Goal: Information Seeking & Learning: Learn about a topic

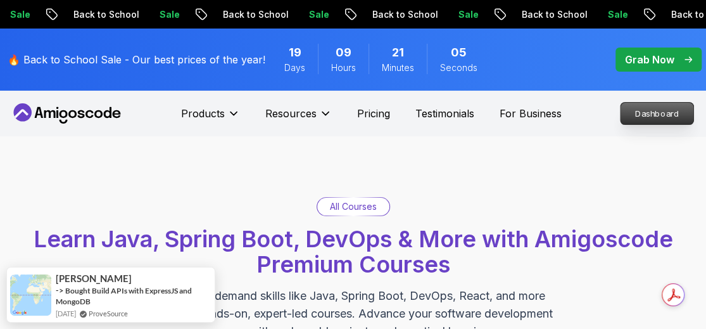
click at [680, 109] on p "Dashboard" at bounding box center [657, 114] width 73 height 22
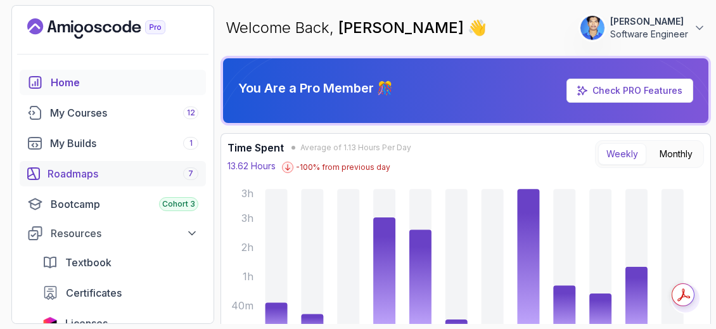
click at [96, 168] on div "Roadmaps 7" at bounding box center [122, 173] width 151 height 15
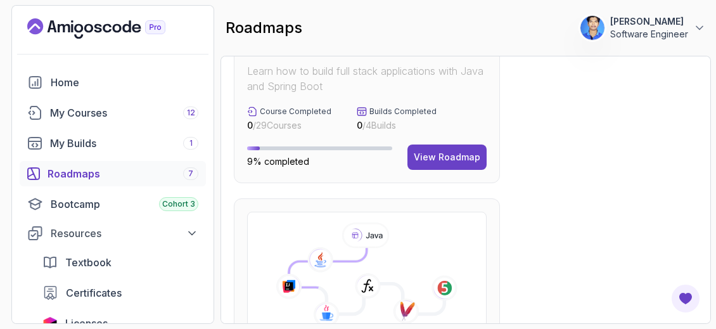
scroll to position [633, 0]
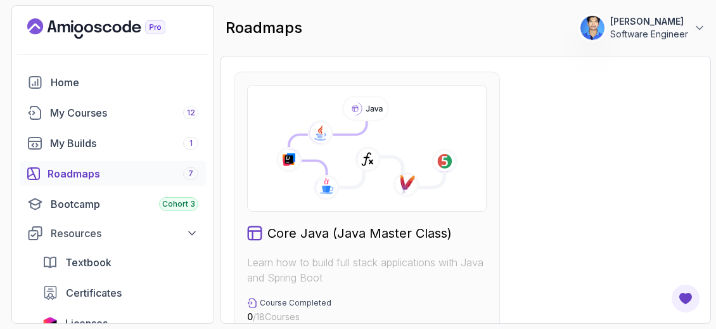
click at [422, 193] on icon at bounding box center [367, 148] width 218 height 105
click at [289, 232] on h2 "Core Java (Java Master Class)" at bounding box center [359, 233] width 184 height 18
click at [366, 146] on icon at bounding box center [367, 159] width 27 height 27
click at [318, 149] on icon at bounding box center [366, 154] width 155 height 66
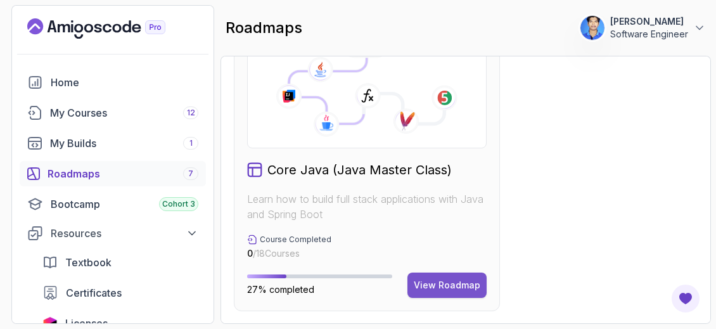
click at [446, 284] on div "View Roadmap" at bounding box center [447, 285] width 66 height 13
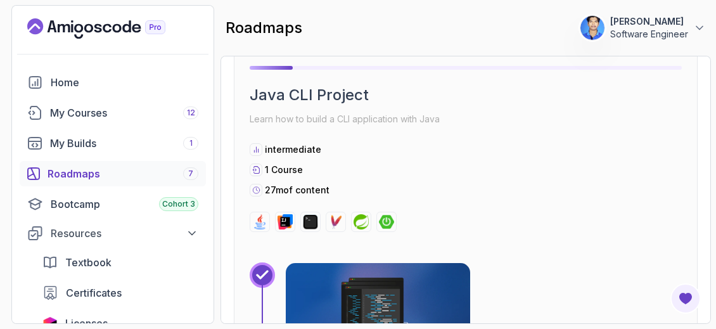
scroll to position [1837, 0]
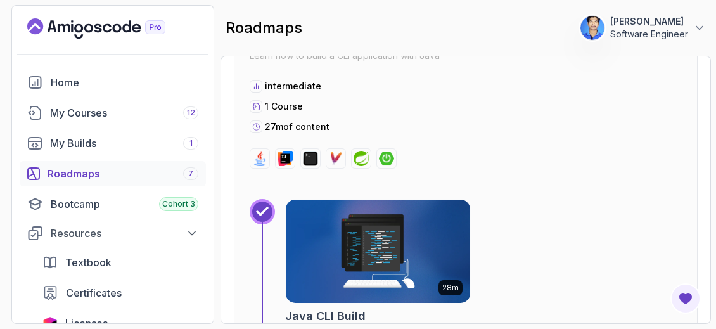
click at [382, 267] on img at bounding box center [378, 251] width 194 height 108
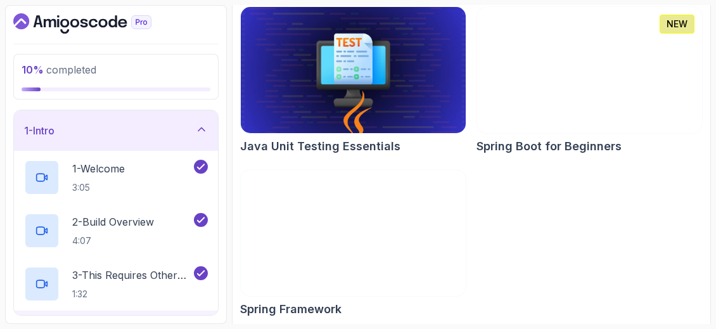
scroll to position [712, 0]
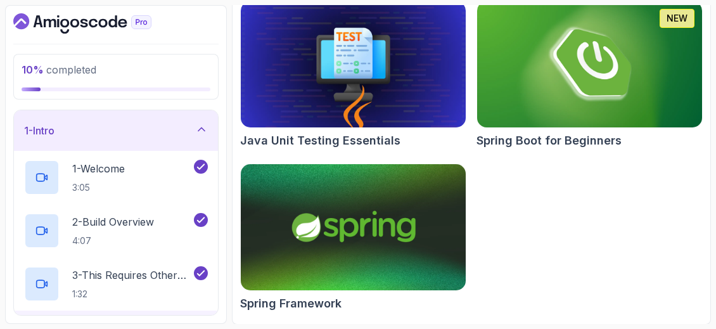
click at [424, 258] on img at bounding box center [353, 227] width 236 height 132
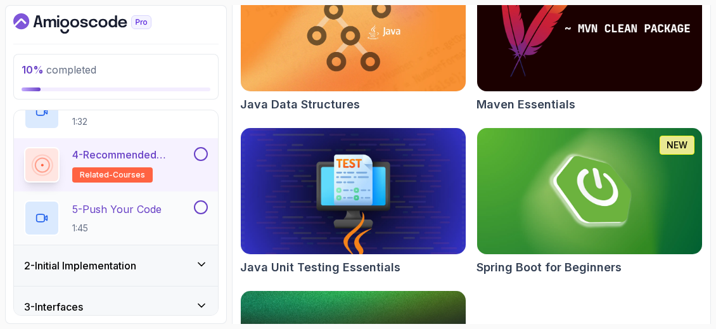
scroll to position [190, 0]
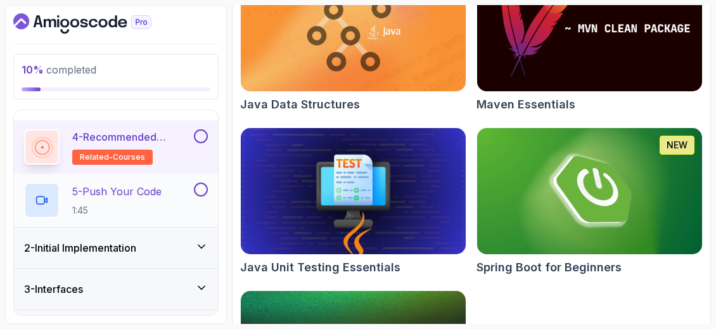
click at [160, 217] on div "5 - Push Your Code 1:45" at bounding box center [116, 200] width 204 height 53
click at [133, 197] on p "5 - Push Your Code" at bounding box center [116, 191] width 89 height 15
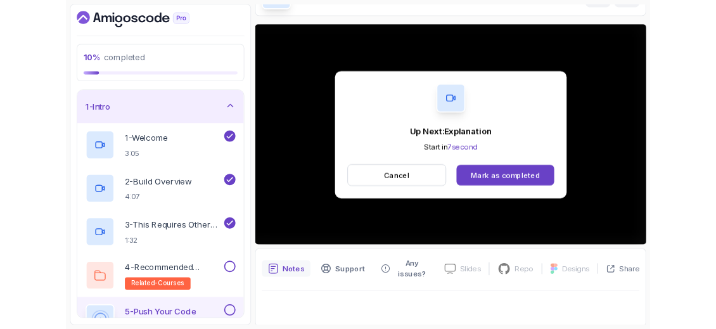
scroll to position [144, 0]
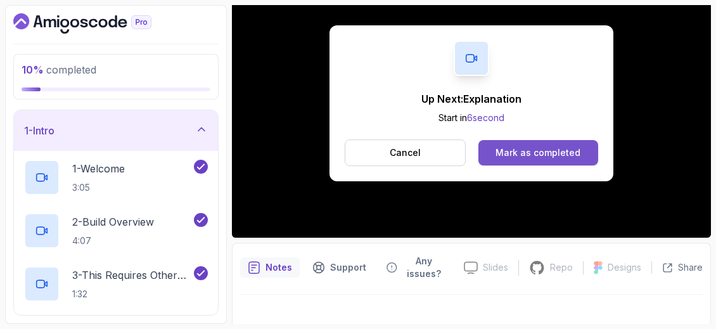
click at [513, 143] on button "Mark as completed" at bounding box center [538, 152] width 120 height 25
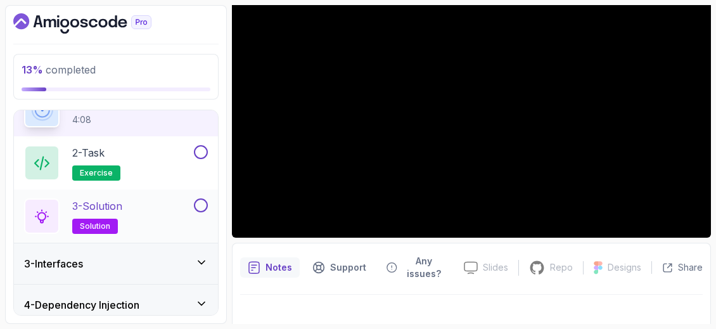
scroll to position [92, 0]
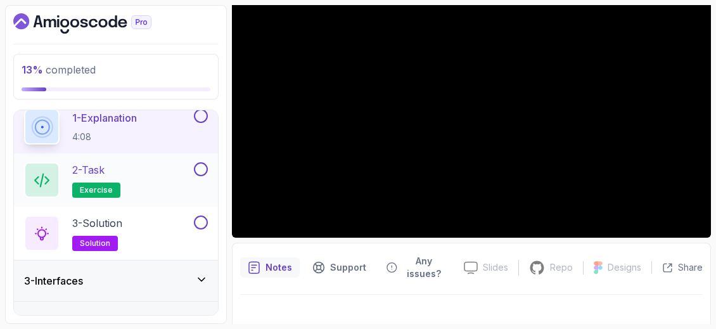
click at [167, 191] on div "2 - Task exercise" at bounding box center [107, 179] width 167 height 35
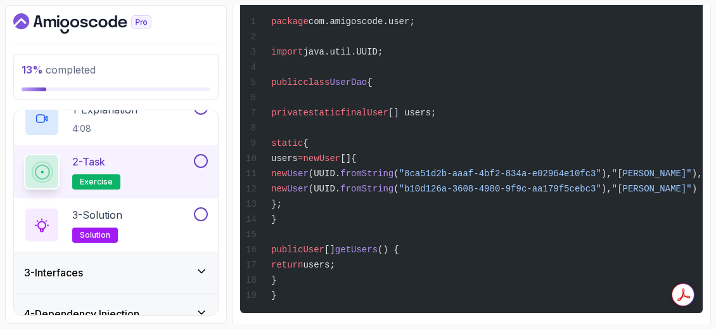
scroll to position [0, 18]
click at [148, 213] on div "3 - Solution solution" at bounding box center [107, 224] width 167 height 35
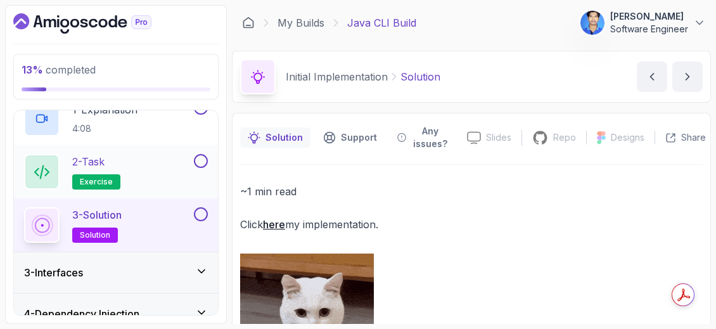
click at [128, 158] on div "2 - Task exercise" at bounding box center [107, 171] width 167 height 35
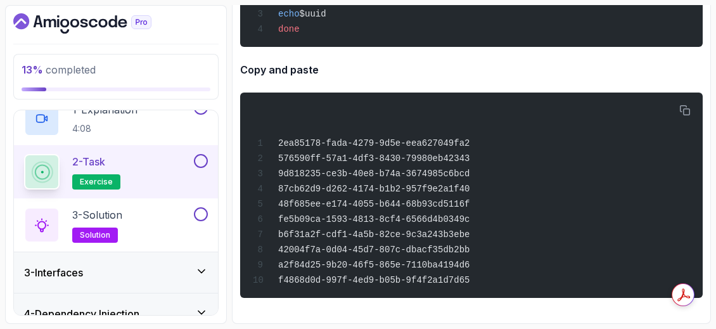
scroll to position [1707, 0]
click at [109, 234] on p "solution" at bounding box center [95, 234] width 46 height 15
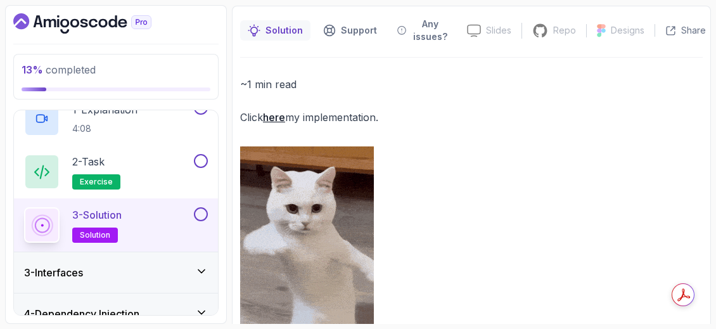
scroll to position [123, 0]
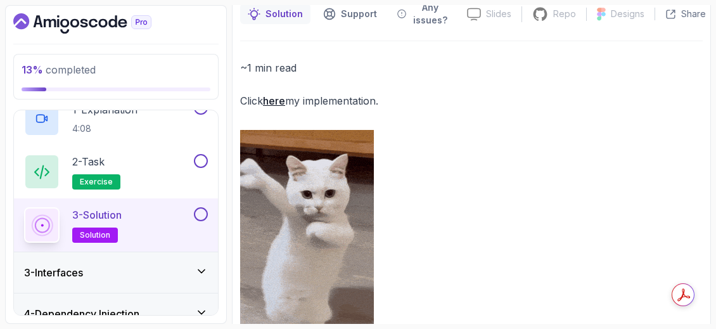
click at [272, 99] on link "here" at bounding box center [274, 100] width 22 height 13
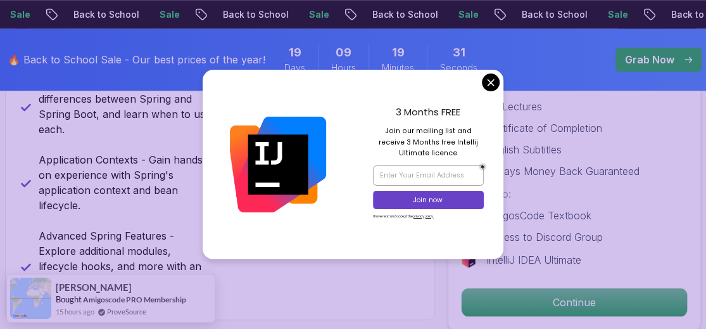
scroll to position [633, 0]
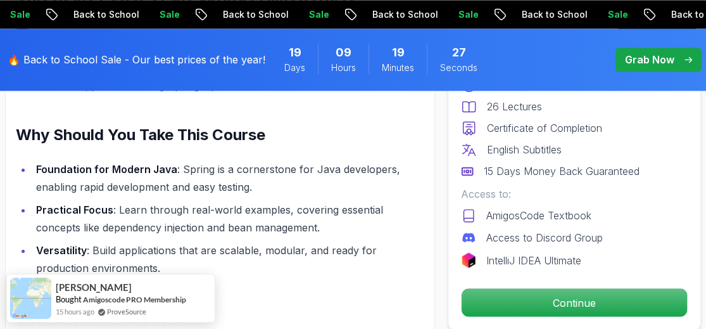
scroll to position [1013, 0]
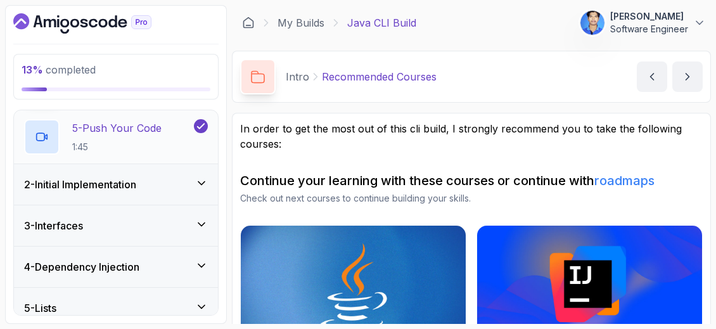
scroll to position [190, 0]
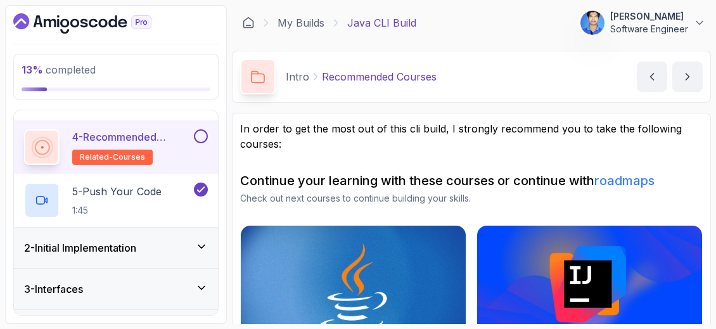
click at [205, 240] on icon at bounding box center [201, 246] width 13 height 13
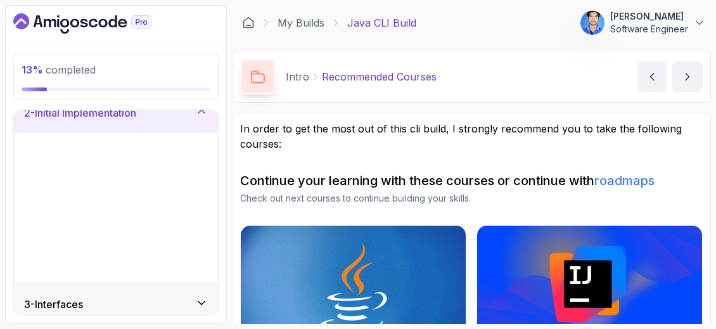
scroll to position [65, 0]
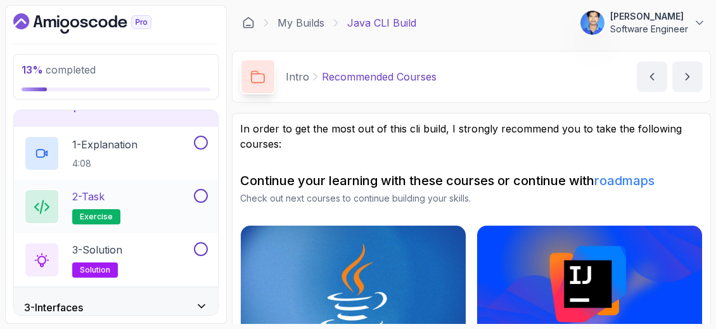
click at [188, 209] on div "2 - Task exercise" at bounding box center [107, 206] width 167 height 35
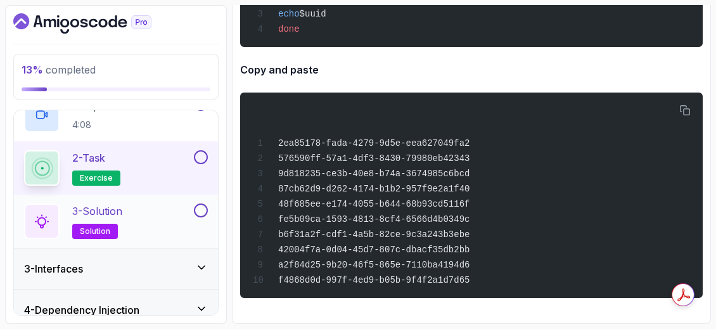
scroll to position [192, 0]
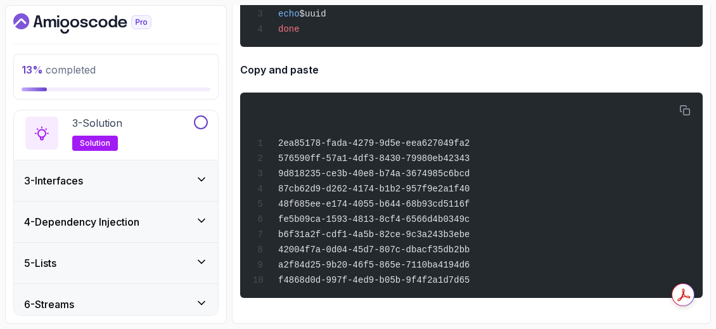
click at [180, 180] on div "3 - Interfaces" at bounding box center [116, 180] width 184 height 15
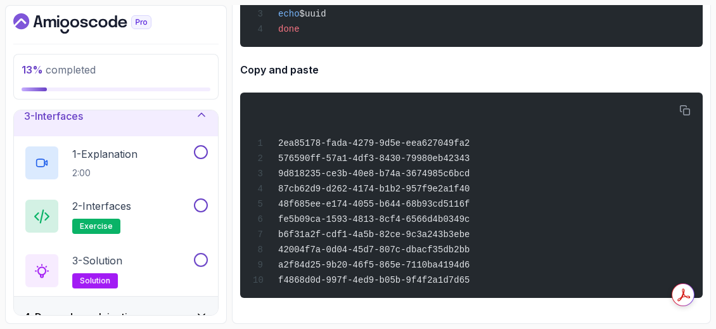
scroll to position [97, 0]
click at [205, 118] on icon at bounding box center [201, 114] width 13 height 13
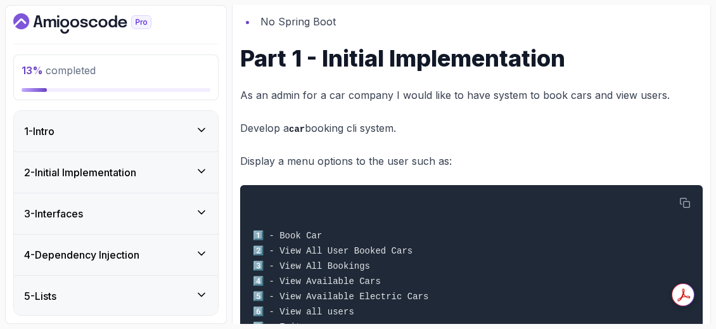
scroll to position [443, 0]
